Goal: Task Accomplishment & Management: Manage account settings

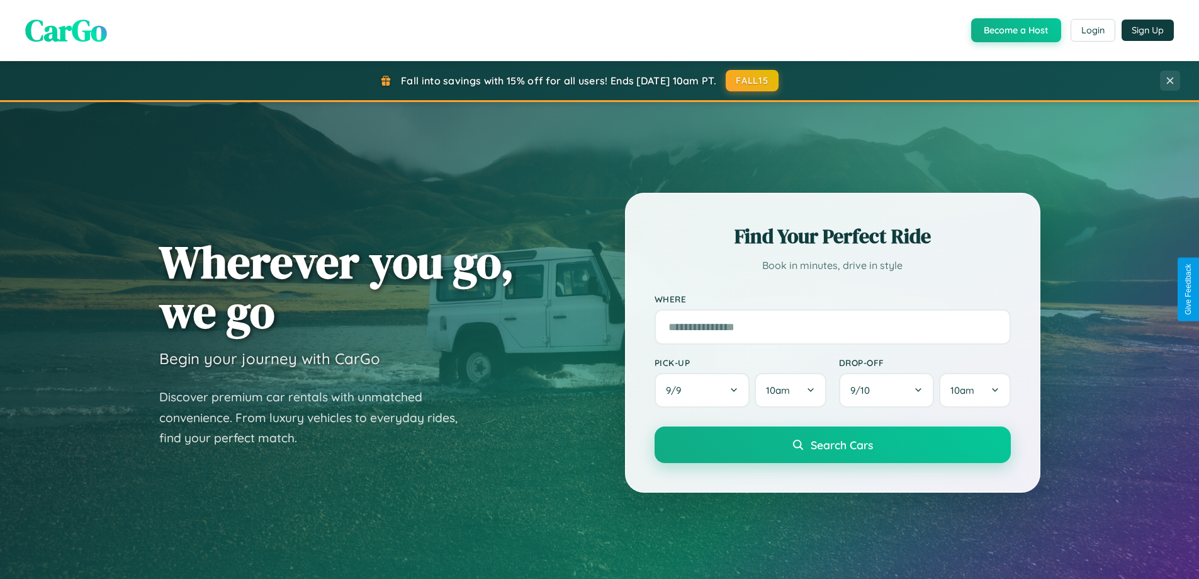
scroll to position [543, 0]
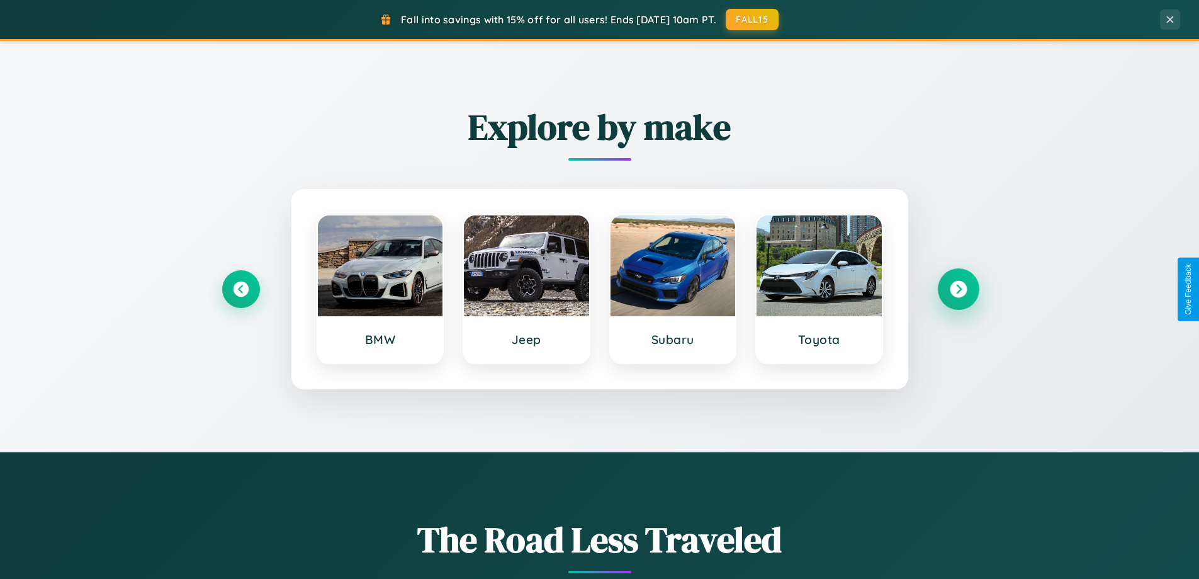
click at [958, 289] on icon at bounding box center [958, 289] width 17 height 17
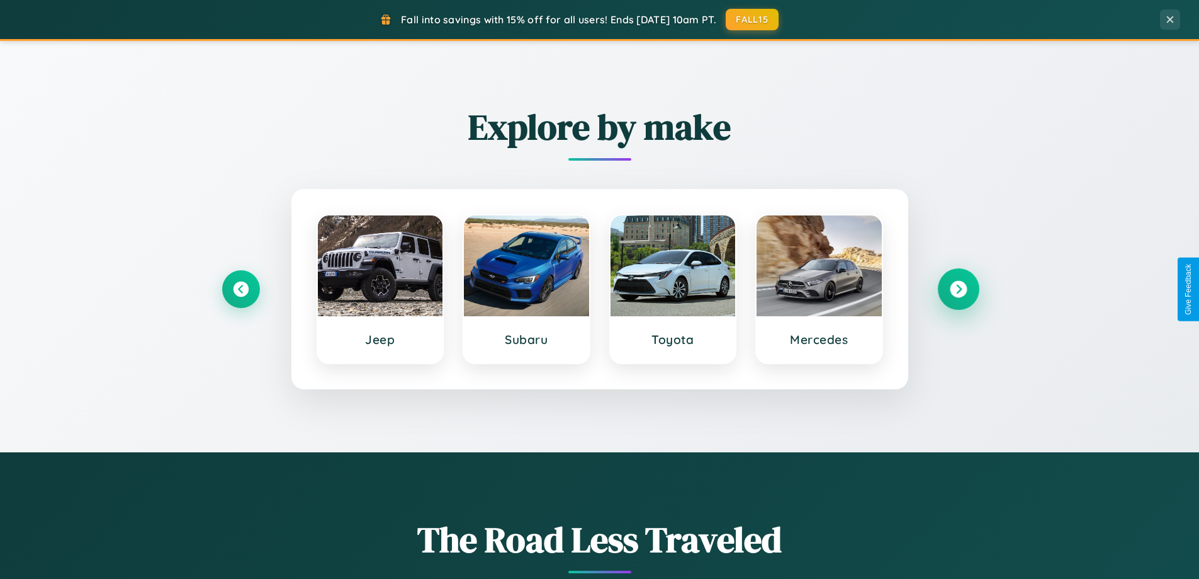
click at [958, 289] on icon at bounding box center [958, 289] width 17 height 17
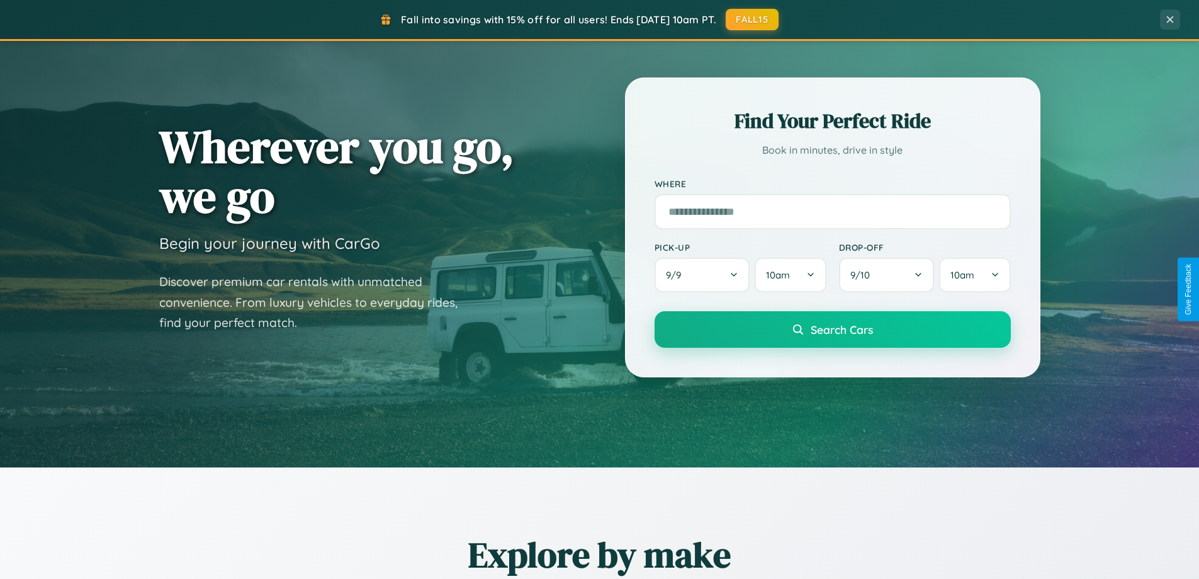
scroll to position [0, 0]
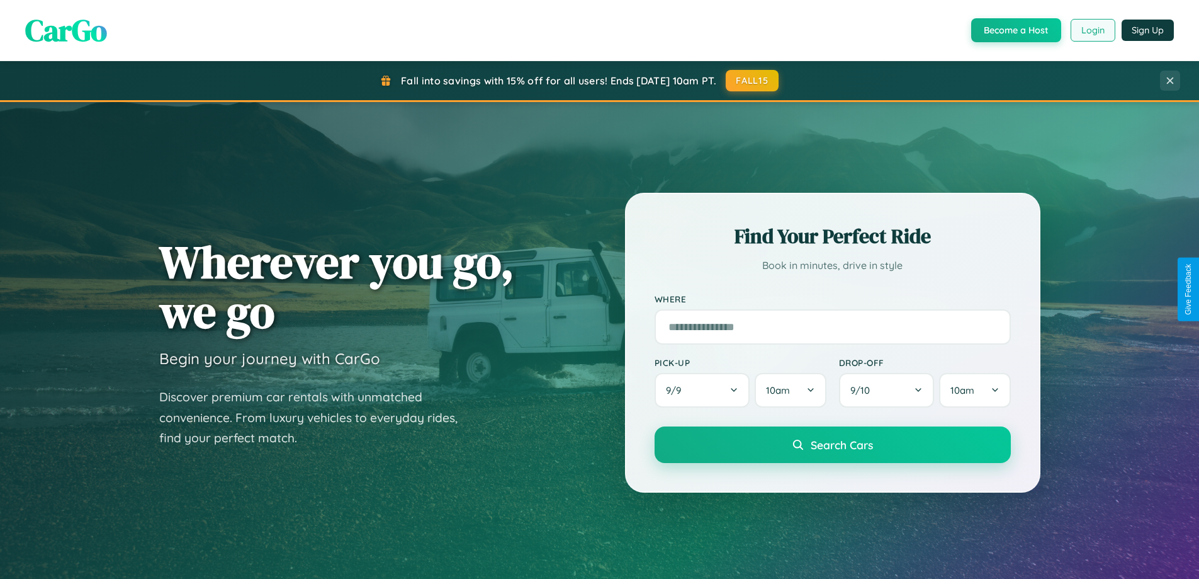
click at [1092, 30] on button "Login" at bounding box center [1093, 30] width 45 height 23
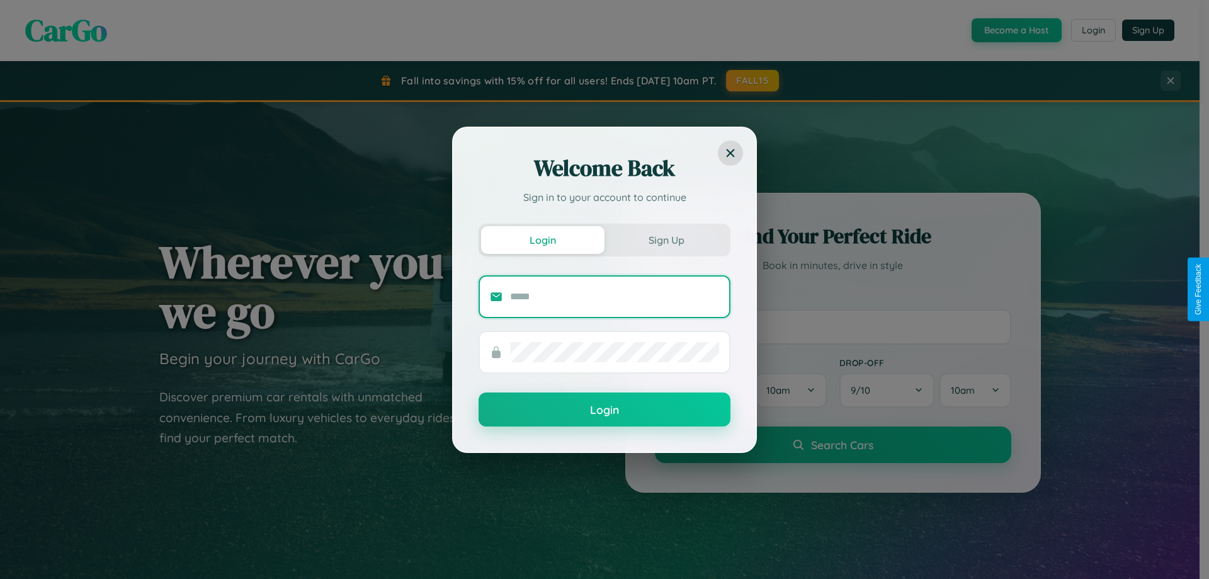
click at [614, 296] on input "text" at bounding box center [614, 296] width 209 height 20
type input "**********"
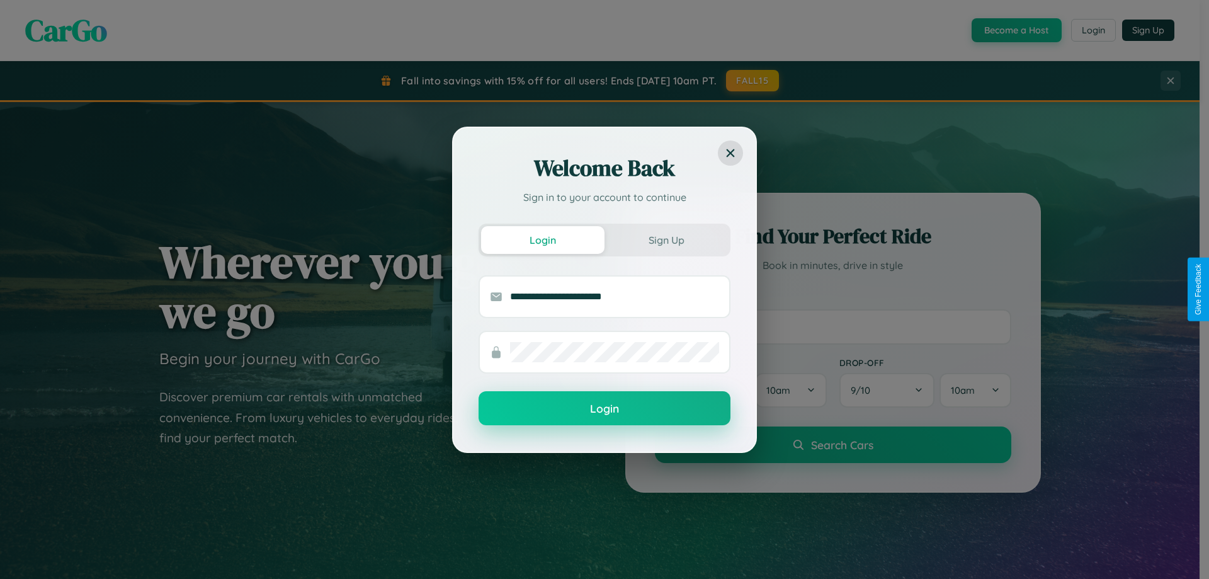
click at [604, 409] on button "Login" at bounding box center [605, 408] width 252 height 34
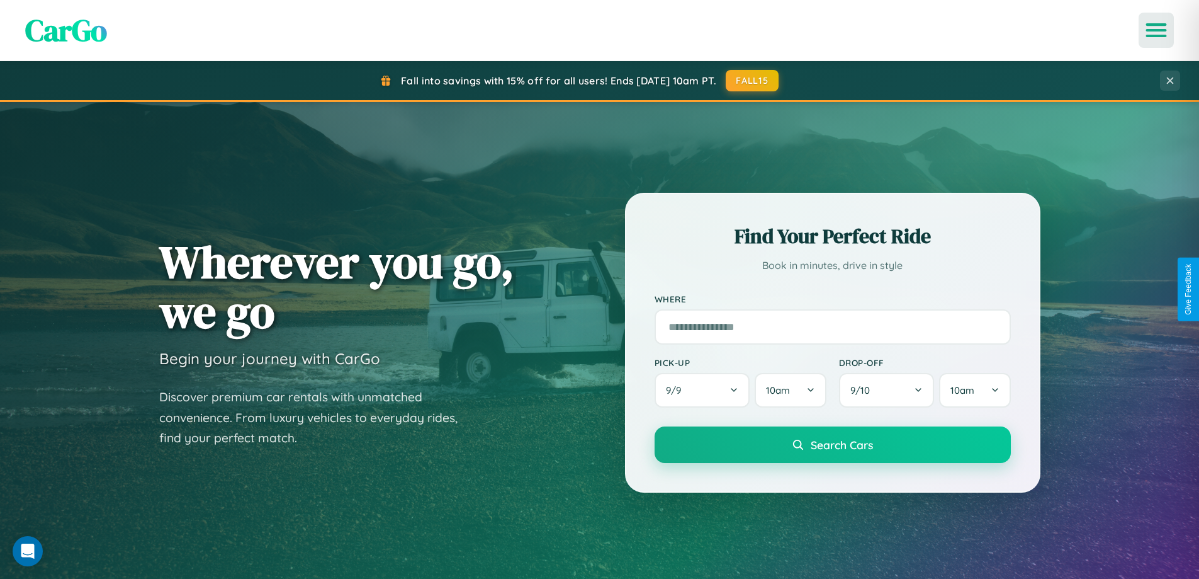
click at [1157, 30] on icon "Open menu" at bounding box center [1157, 30] width 18 height 11
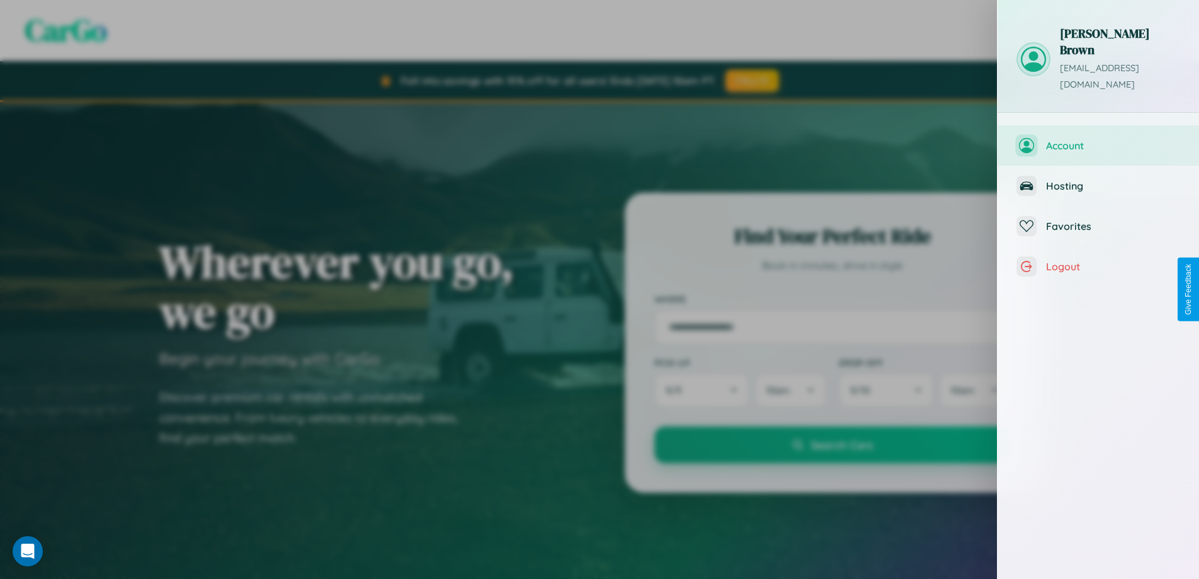
click at [1099, 139] on span "Account" at bounding box center [1113, 145] width 134 height 13
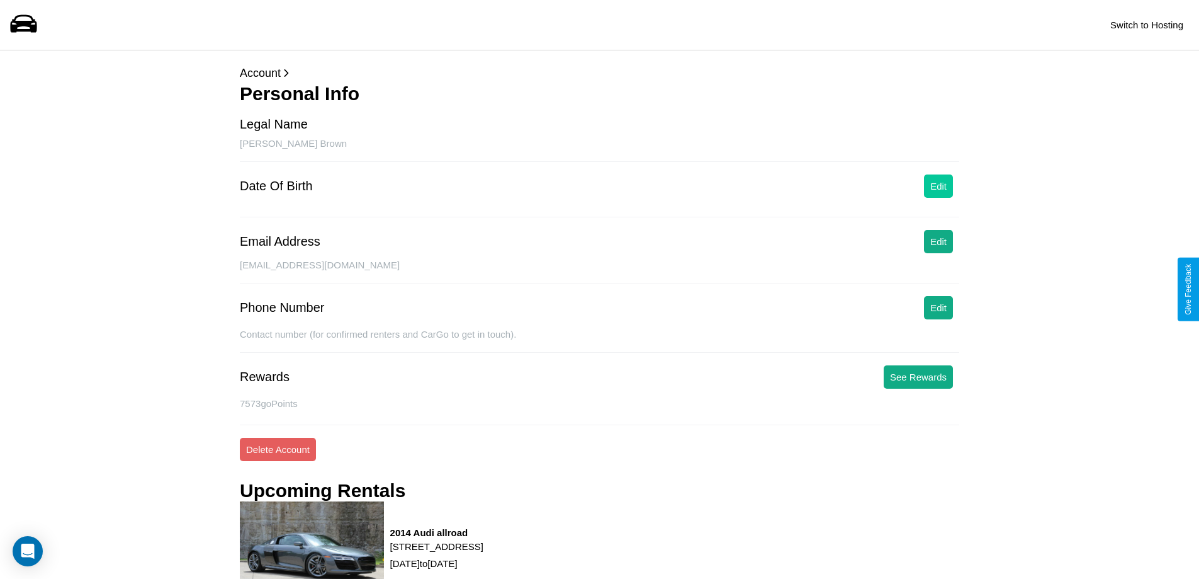
click at [939, 186] on button "Edit" at bounding box center [938, 185] width 29 height 23
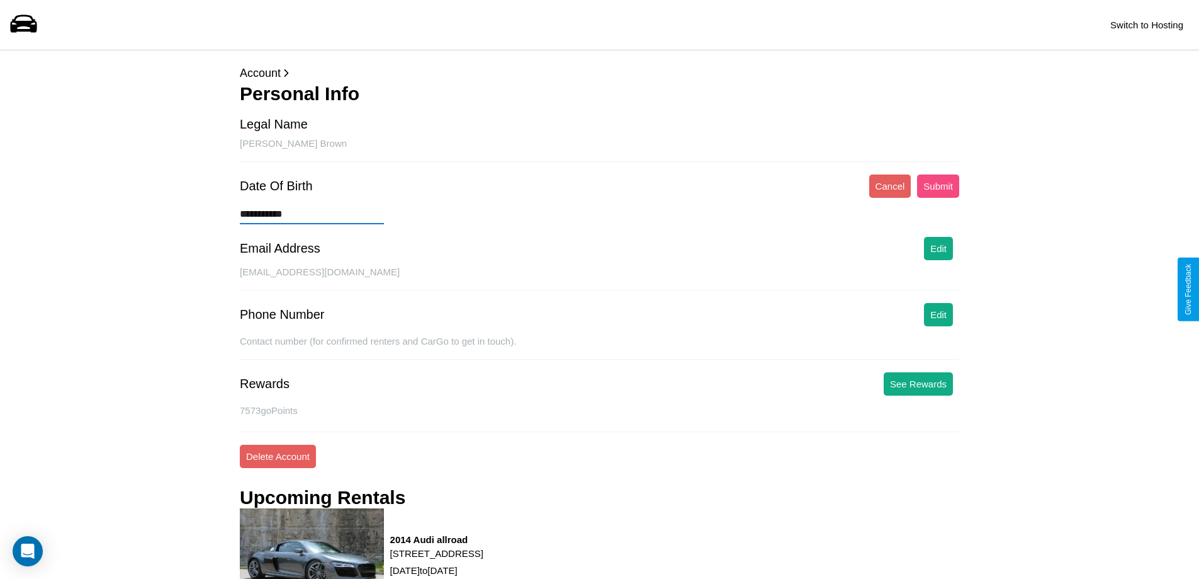
type input "**********"
click at [938, 186] on button "Submit" at bounding box center [938, 185] width 42 height 23
